Goal: Task Accomplishment & Management: Use online tool/utility

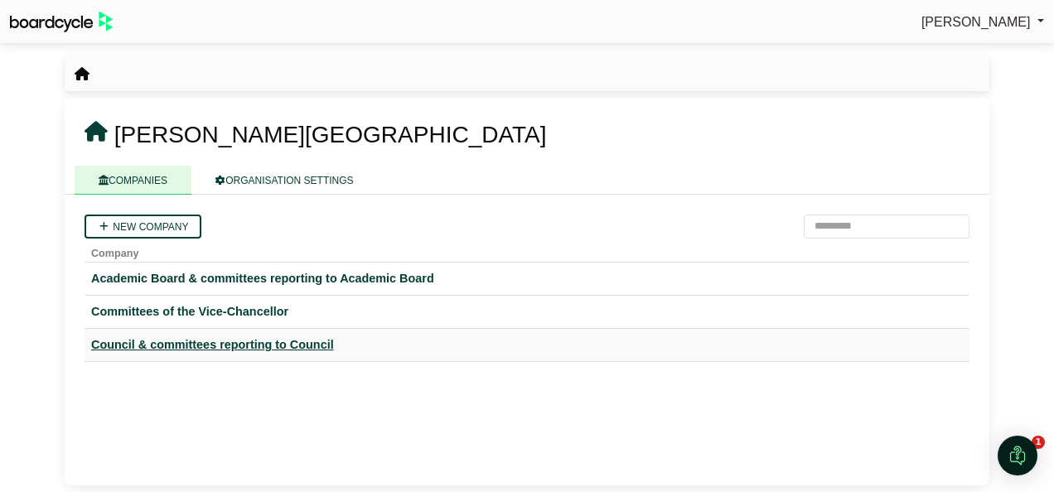
click at [205, 341] on div "Council & committees reporting to Council" at bounding box center [526, 345] width 871 height 19
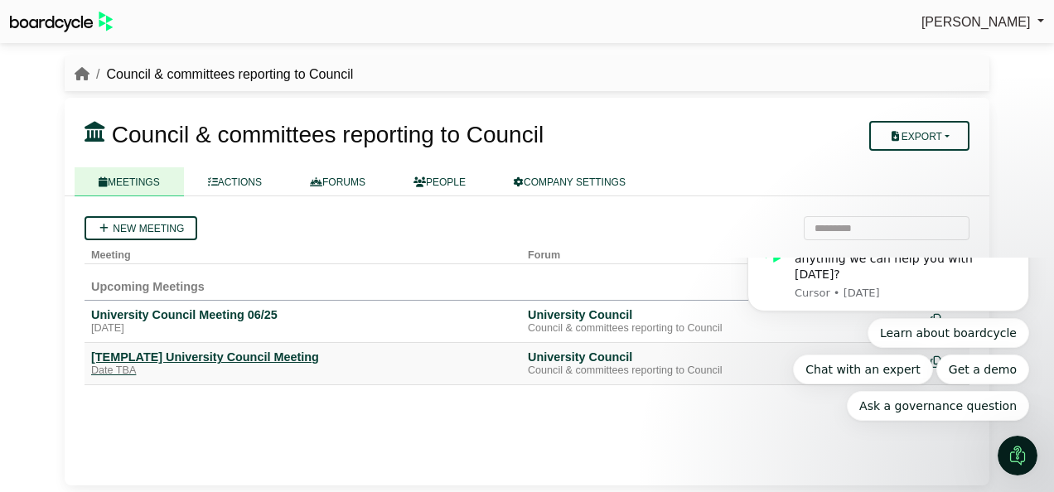
click at [260, 358] on div "[TEMPLATE] University Council Meeting" at bounding box center [302, 357] width 423 height 15
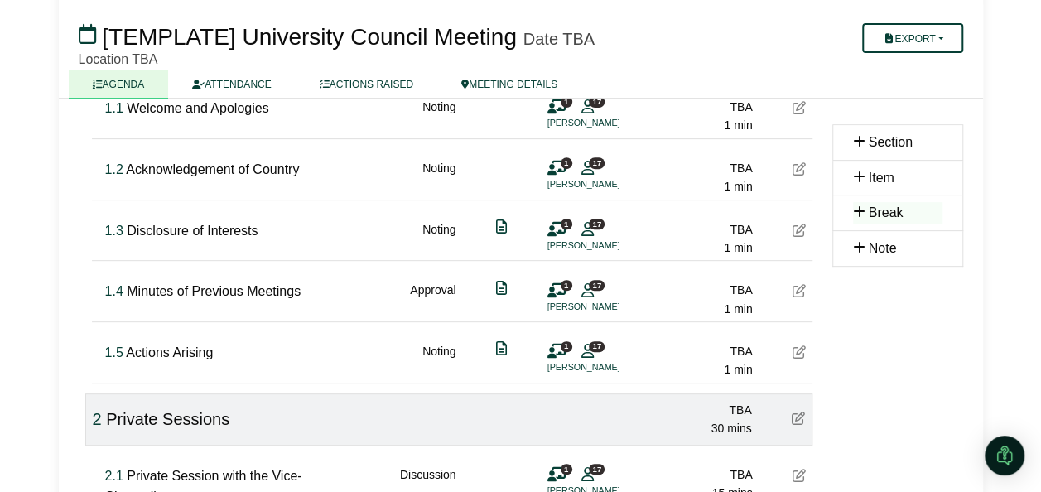
scroll to position [243, 0]
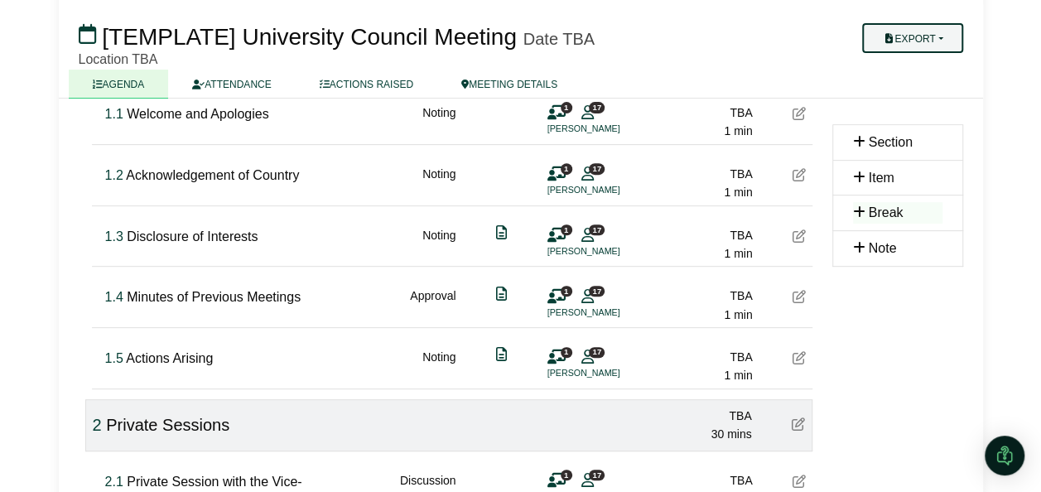
click at [905, 36] on button "Export" at bounding box center [912, 38] width 100 height 30
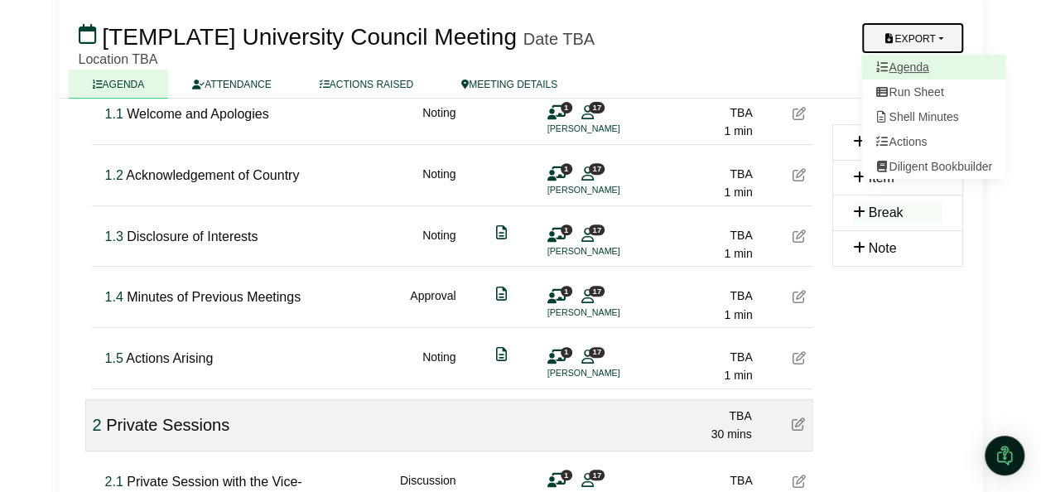
click at [903, 65] on link "Agenda" at bounding box center [934, 67] width 144 height 25
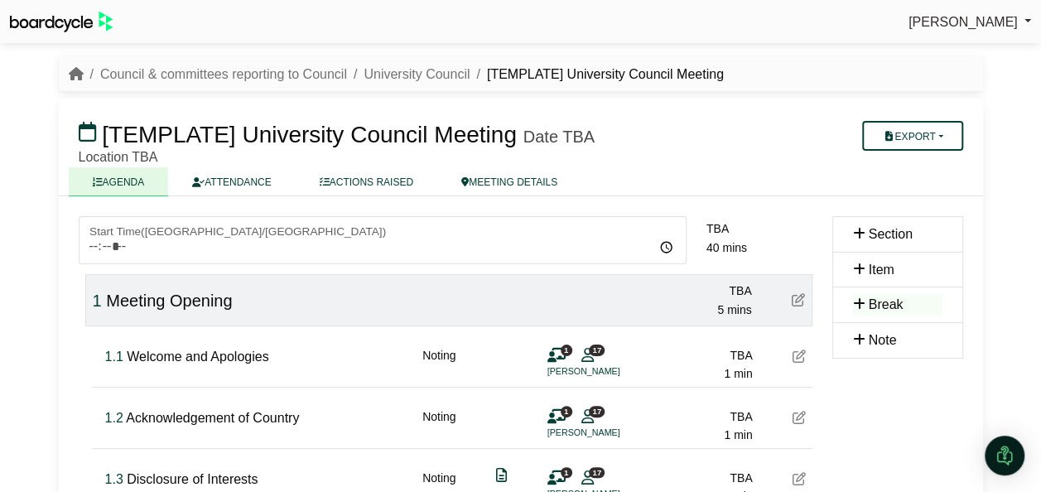
click at [960, 184] on ul "AGENDA ATTENDANCE ACTIONS RAISED MEETING DETAILS" at bounding box center [521, 181] width 905 height 28
click at [930, 142] on button "Export" at bounding box center [912, 136] width 100 height 30
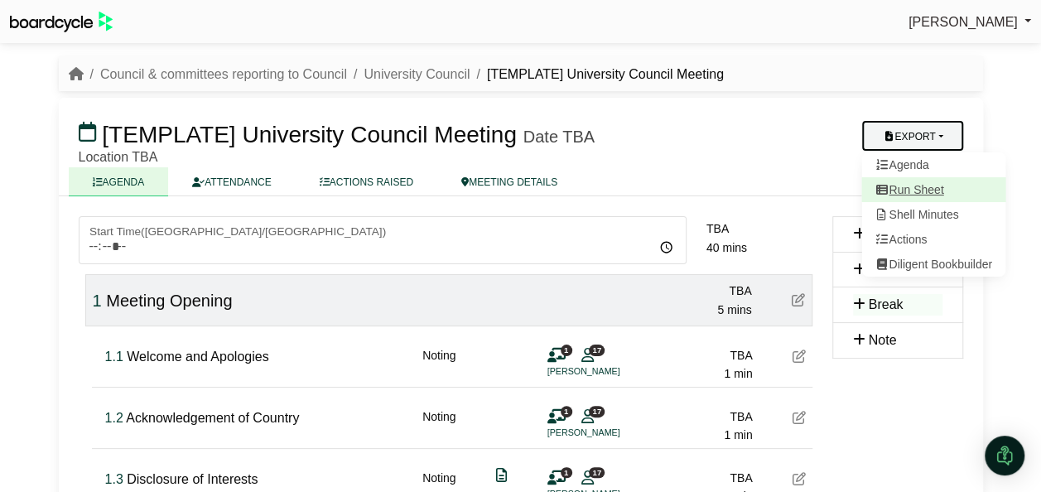
click at [913, 188] on link "Run Sheet" at bounding box center [934, 189] width 144 height 25
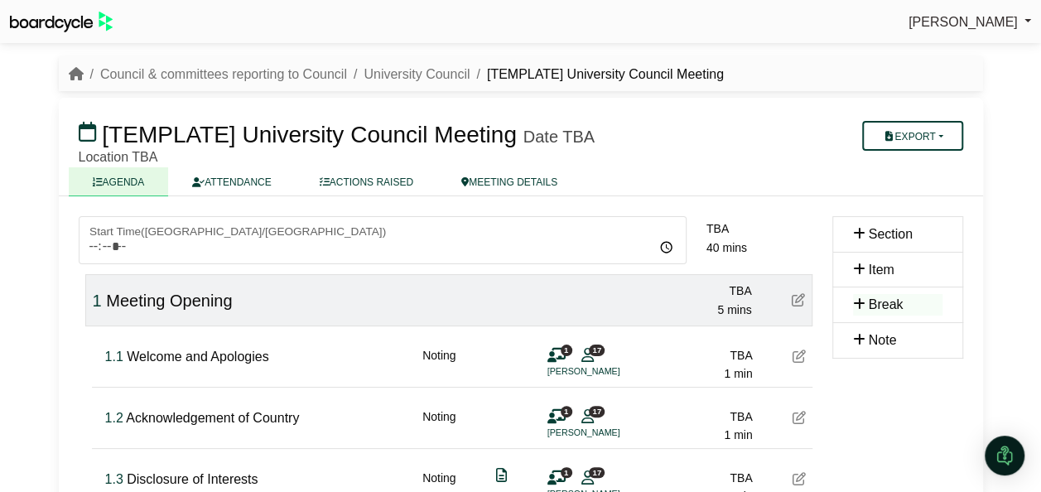
click at [1011, 346] on div "Sandra Cherry Sign Out Council & committees reporting to Council University Cou…" at bounding box center [520, 246] width 1041 height 492
click at [940, 131] on button "Export" at bounding box center [912, 136] width 100 height 30
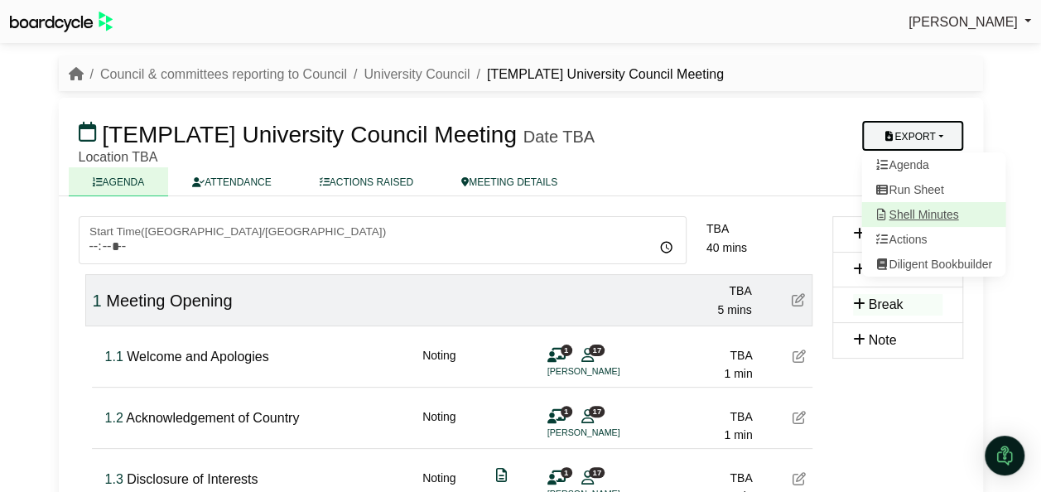
click at [919, 210] on link "Shell Minutes" at bounding box center [934, 214] width 144 height 25
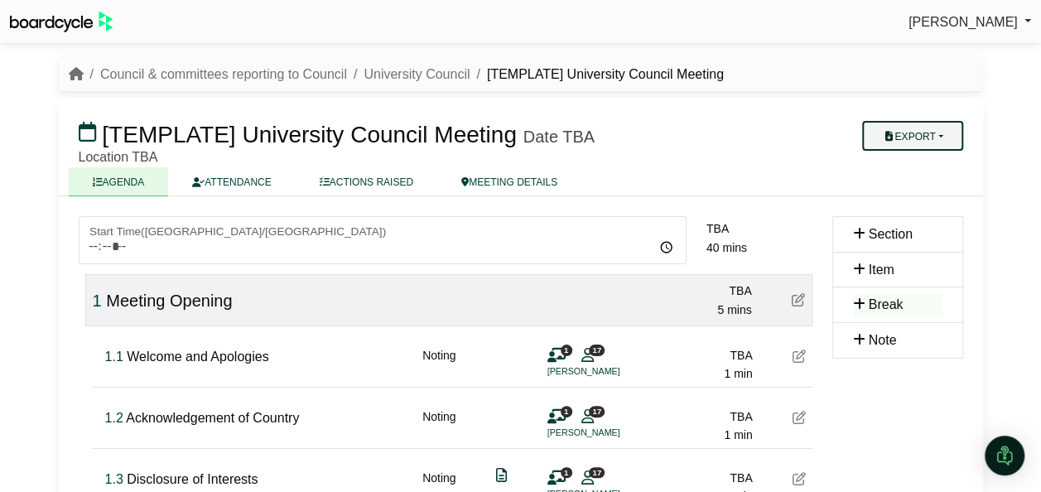
click at [894, 140] on button "Export" at bounding box center [912, 136] width 100 height 30
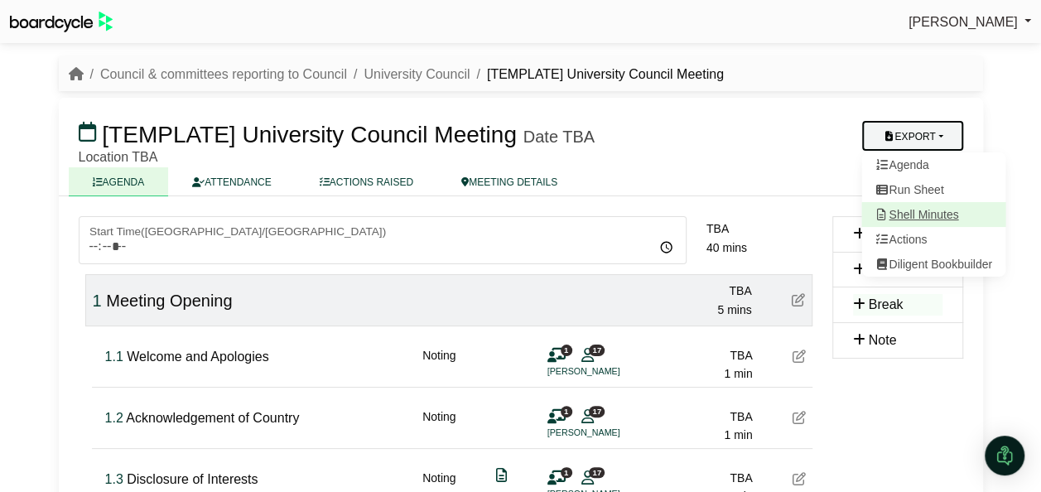
click at [900, 212] on link "Shell Minutes" at bounding box center [934, 214] width 144 height 25
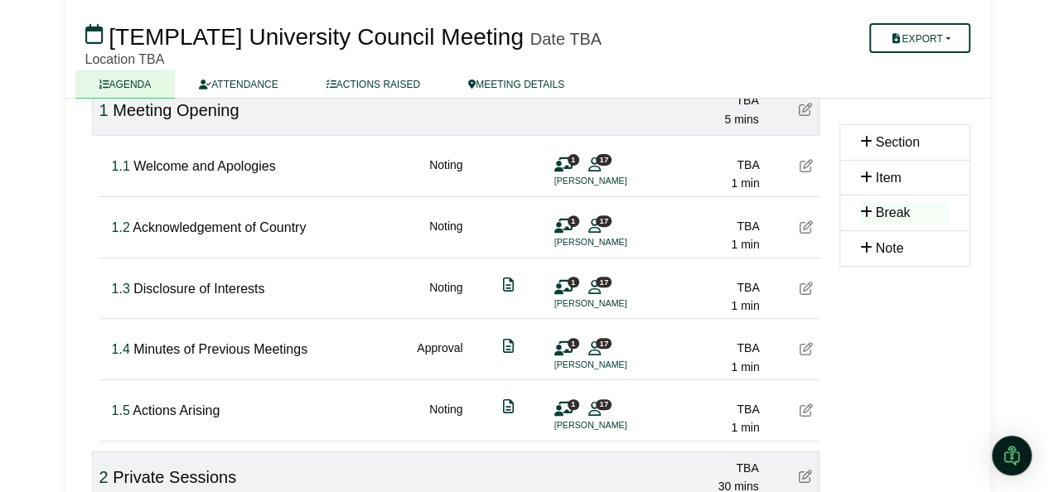
scroll to position [244, 0]
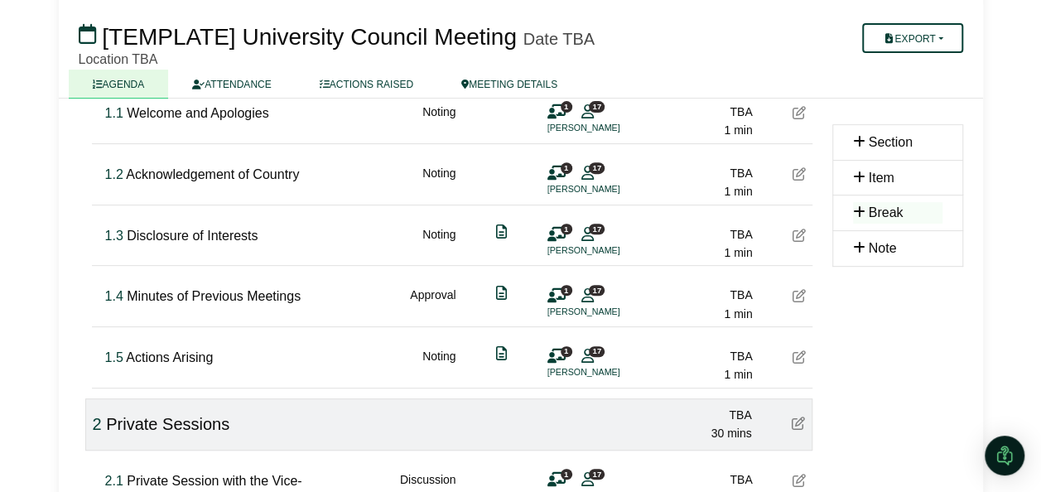
click at [552, 173] on icon at bounding box center [557, 173] width 18 height 1
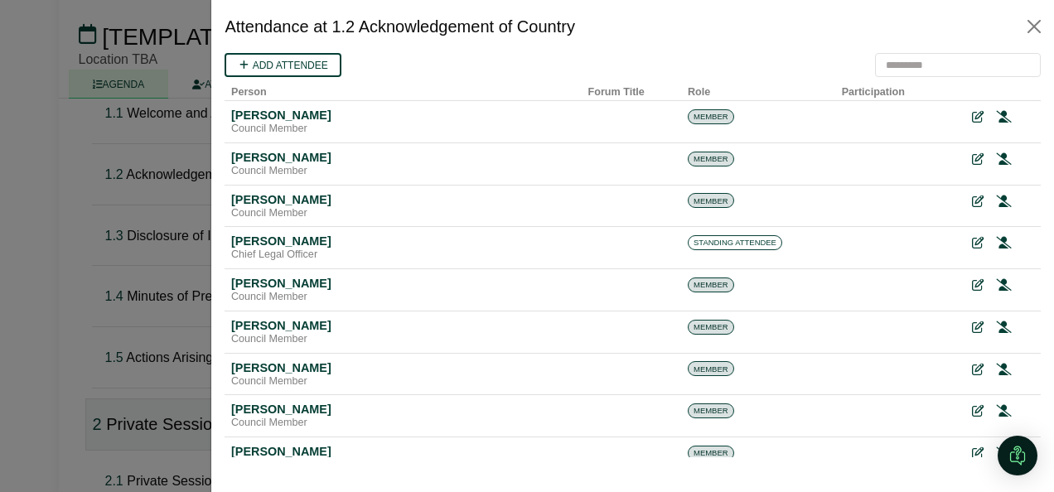
scroll to position [0, 0]
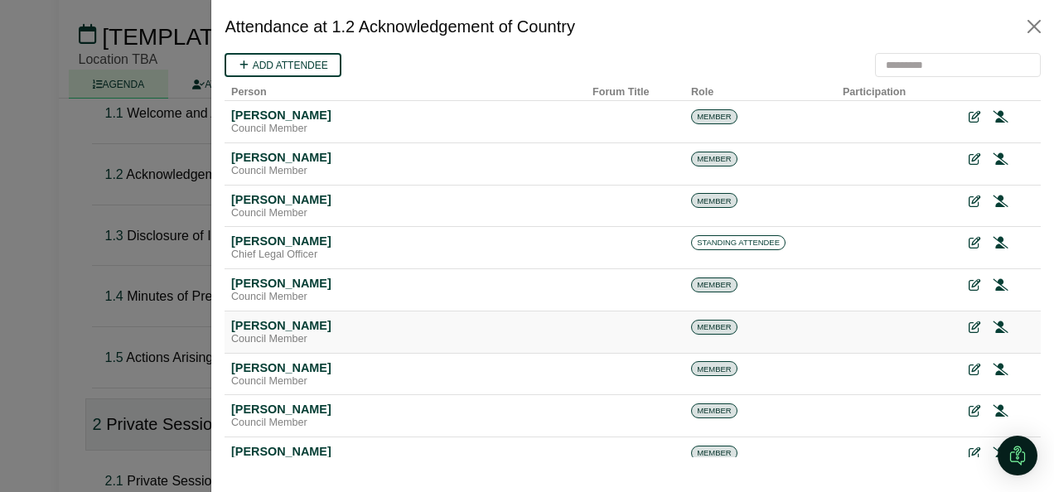
click at [703, 323] on span "MEMBER" at bounding box center [714, 327] width 46 height 15
click at [968, 326] on icon at bounding box center [974, 328] width 12 height 12
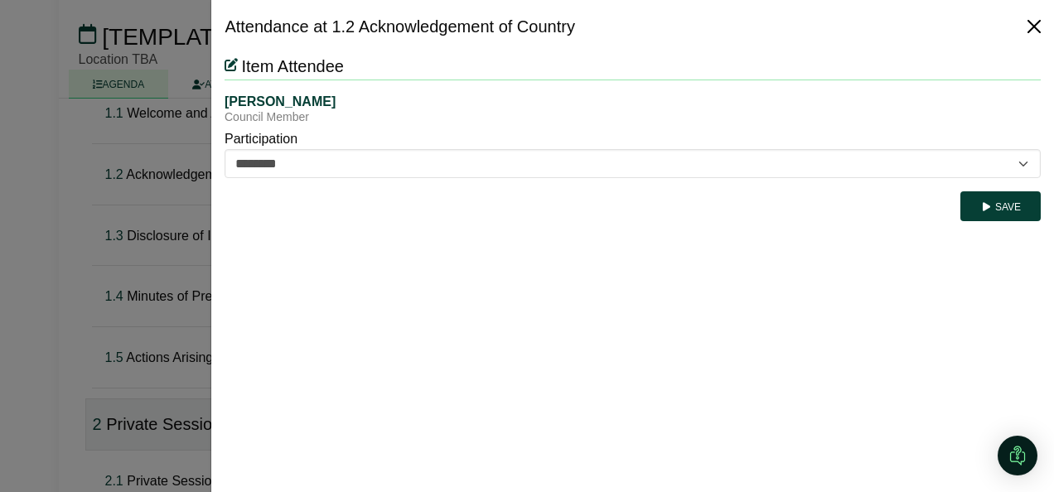
click at [1034, 25] on button "Close" at bounding box center [1034, 26] width 27 height 27
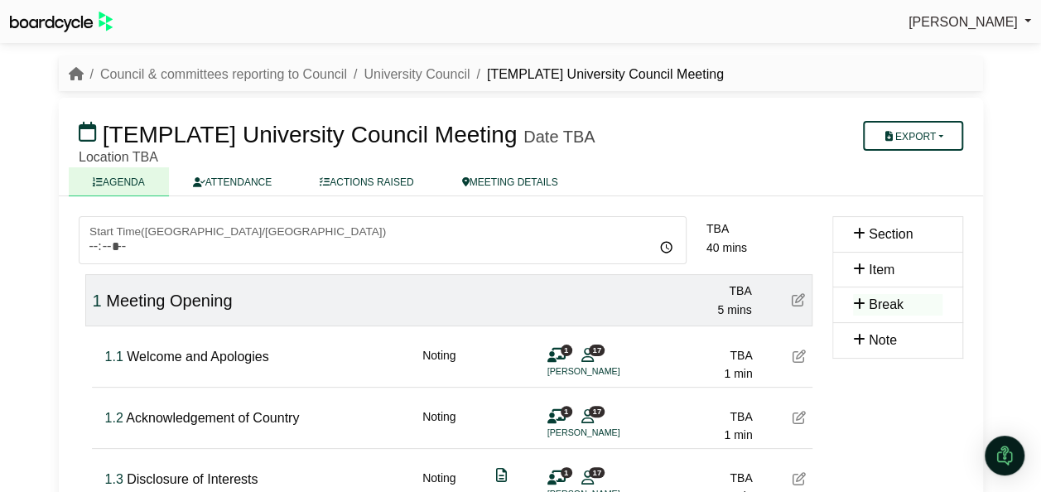
click at [637, 133] on h3 "[TEMPLATE] University Council Meeting Date TBA" at bounding box center [446, 134] width 754 height 33
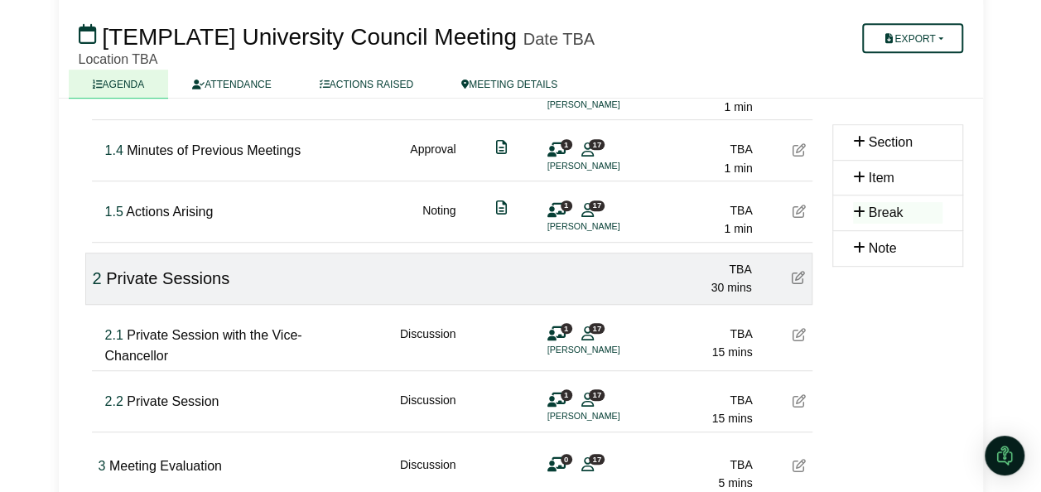
scroll to position [388, 0]
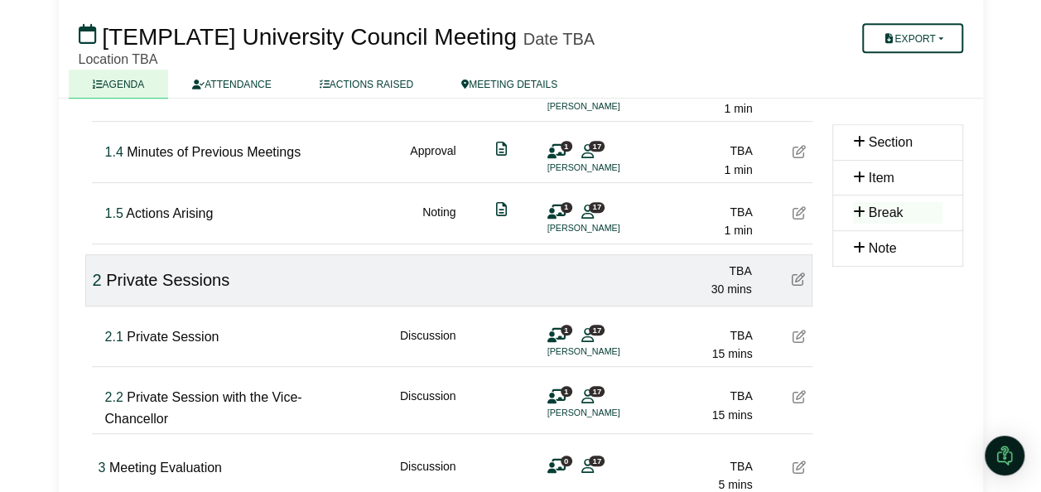
click at [161, 340] on span "Private Session" at bounding box center [173, 337] width 92 height 14
